Goal: Entertainment & Leisure: Consume media (video, audio)

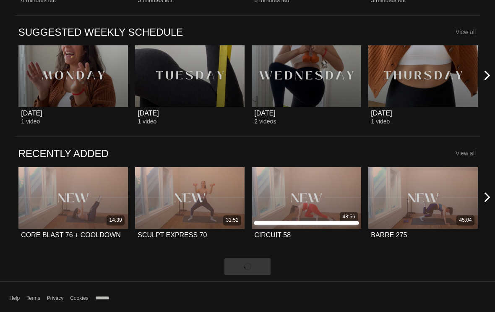
scroll to position [319, 0]
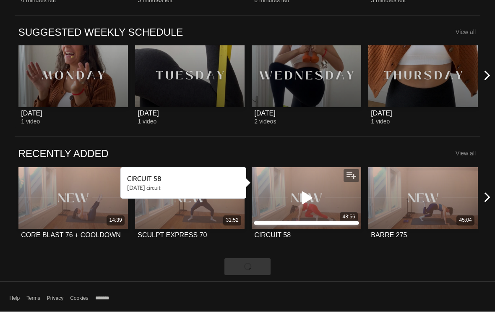
click at [308, 198] on icon at bounding box center [306, 198] width 25 height 15
